Goal: Information Seeking & Learning: Learn about a topic

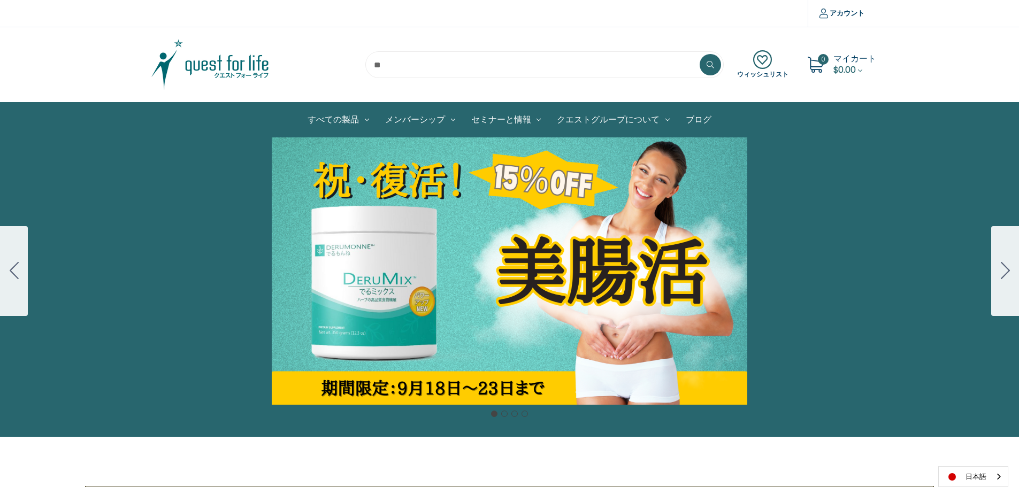
click at [401, 217] on div "Carousel Title Add a description for your carousel slide. You can use this to p…" at bounding box center [509, 270] width 1019 height 267
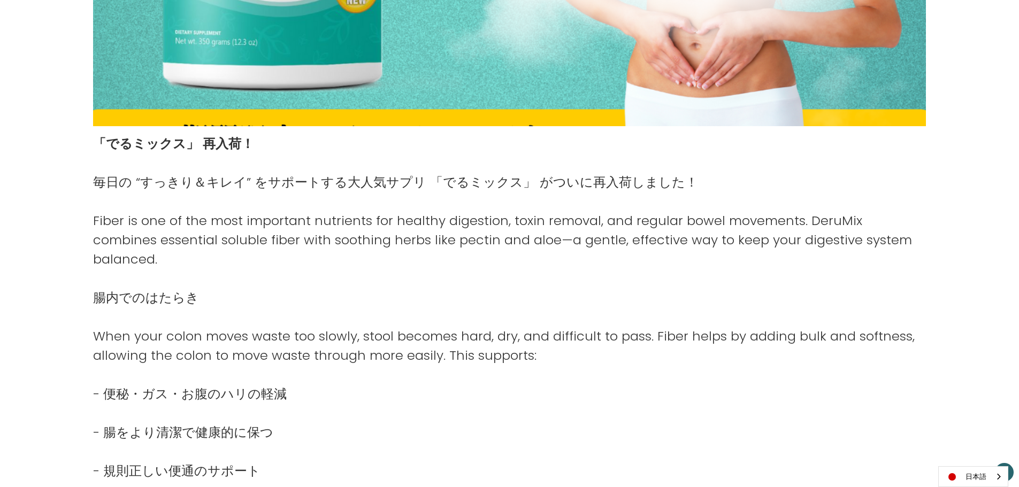
scroll to position [411, 0]
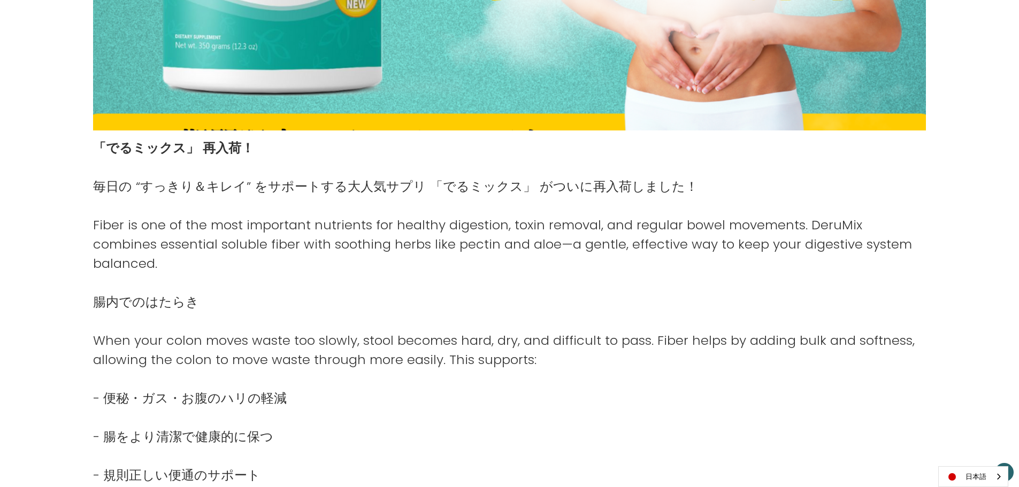
click at [91, 145] on div "「でるミックス」 再入荷！ 毎日の “すっきり＆キレイ” をサポートする大人気サプリ 「でるミックス」 がついに再入荷しました！ Fiber is one o…" at bounding box center [509, 490] width 844 height 720
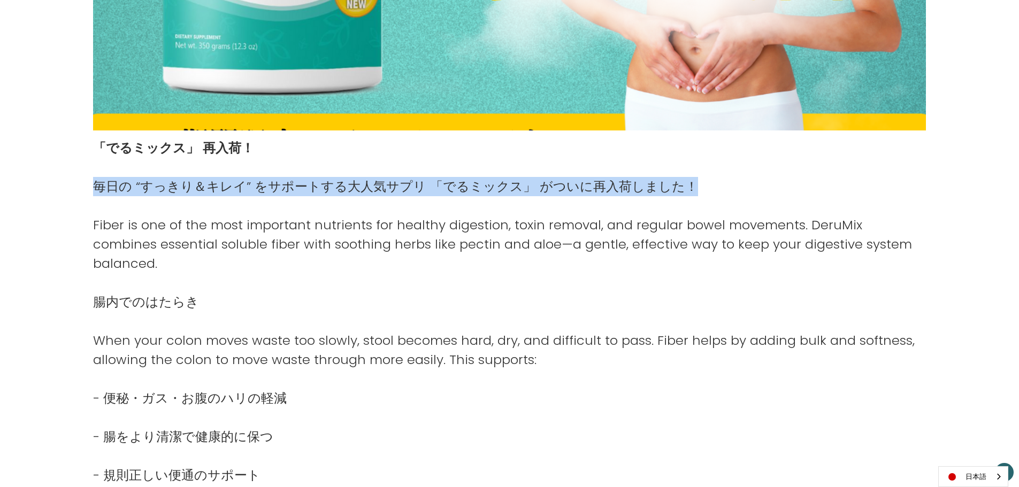
drag, startPoint x: 95, startPoint y: 184, endPoint x: 680, endPoint y: 191, distance: 585.1
click at [680, 191] on p "毎日の “すっきり＆キレイ” をサポートする大人気サプリ 「でるミックス」 がついに再入荷しました！" at bounding box center [509, 186] width 833 height 19
copy p "毎日の “すっきり＆キレイ” をサポートする大人気サプリ 「でるミックス」 がついに再入荷しました！"
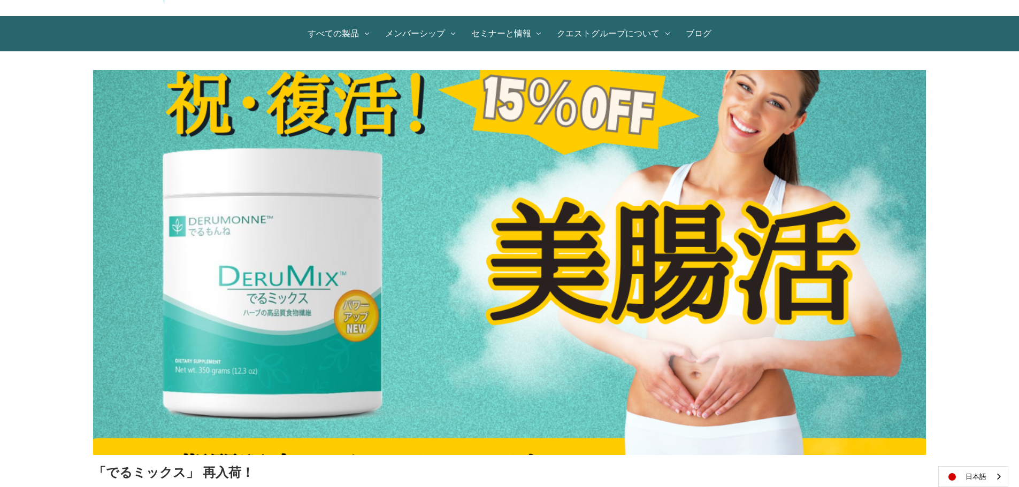
scroll to position [0, 0]
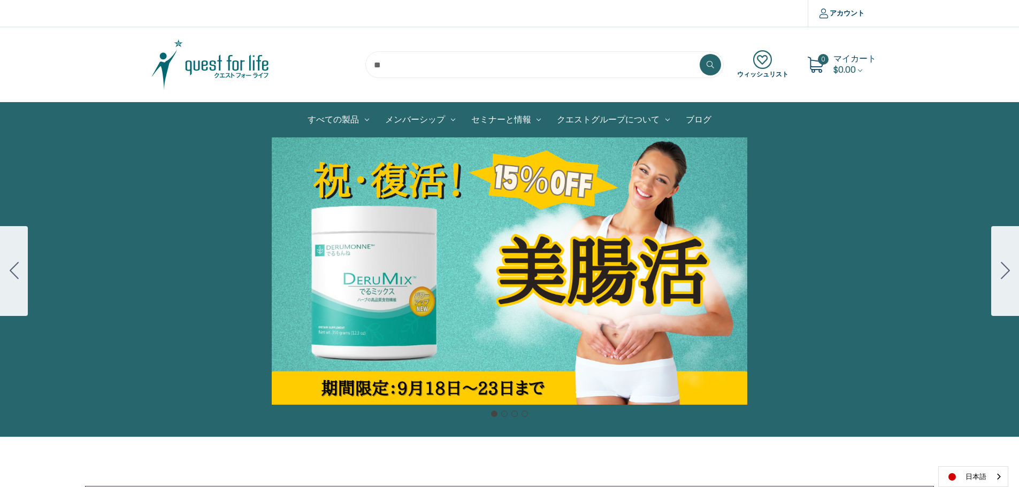
click at [606, 260] on div "Carousel Title Add a description for your carousel slide. You can use this to p…" at bounding box center [509, 270] width 1019 height 267
